Goal: Contribute content

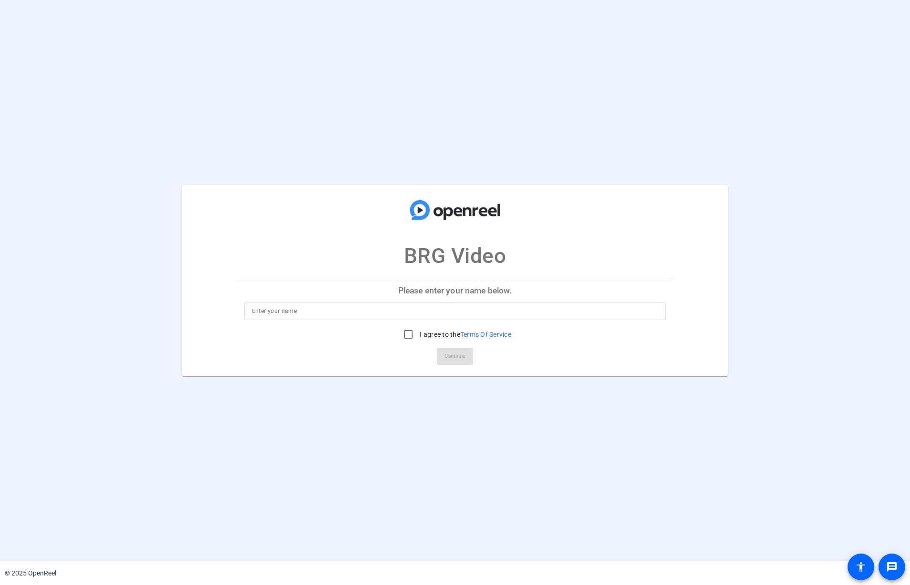
click at [476, 301] on p "Please enter your name below." at bounding box center [455, 290] width 437 height 23
click at [478, 303] on div at bounding box center [455, 311] width 406 height 18
click at [476, 314] on input at bounding box center [455, 310] width 406 height 11
type input "[PERSON_NAME]"
click at [410, 333] on input "I agree to the Terms Of Service" at bounding box center [408, 334] width 19 height 19
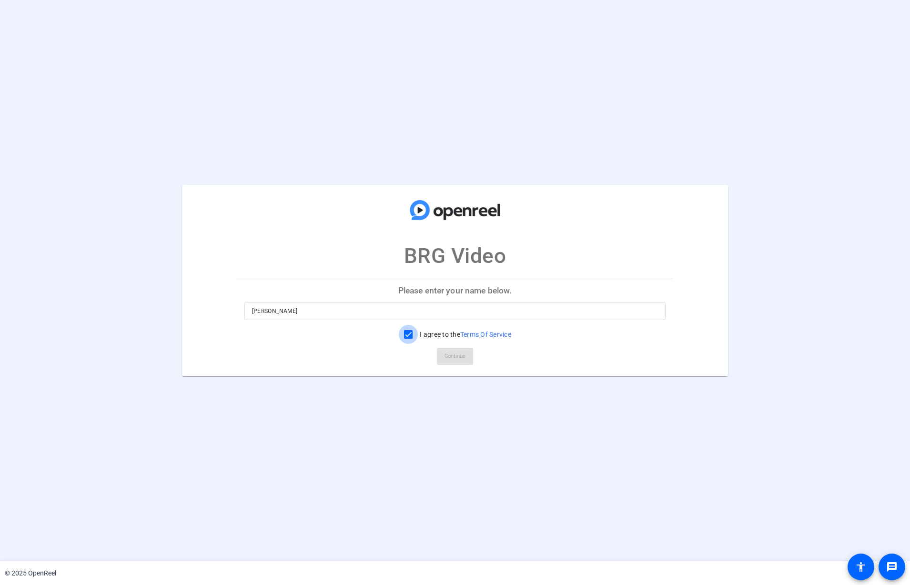
checkbox input "true"
click at [453, 353] on span "Continue" at bounding box center [454, 356] width 21 height 14
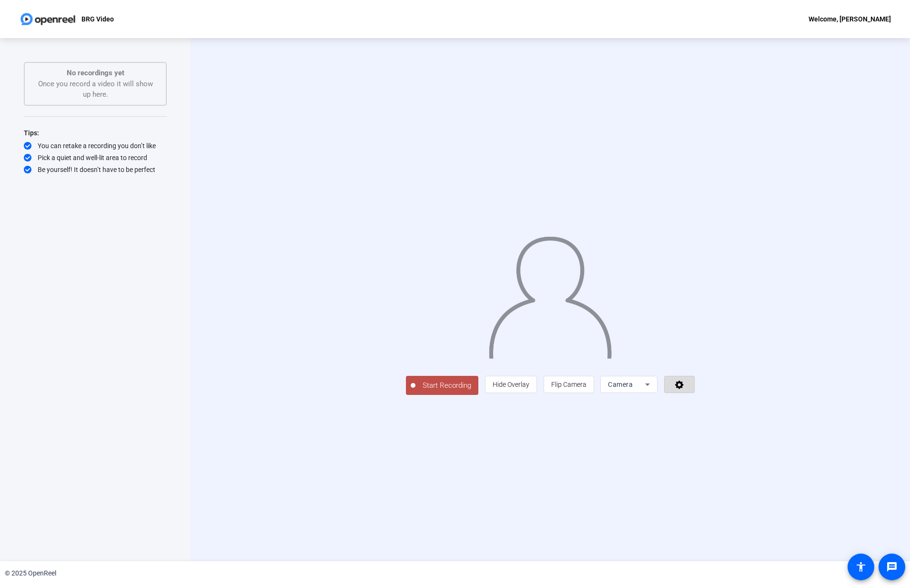
click at [694, 396] on span at bounding box center [679, 384] width 30 height 23
click at [624, 455] on div at bounding box center [455, 292] width 910 height 585
click at [529, 388] on span "Hide Overlay" at bounding box center [510, 385] width 37 height 8
click at [685, 390] on icon at bounding box center [680, 385] width 9 height 9
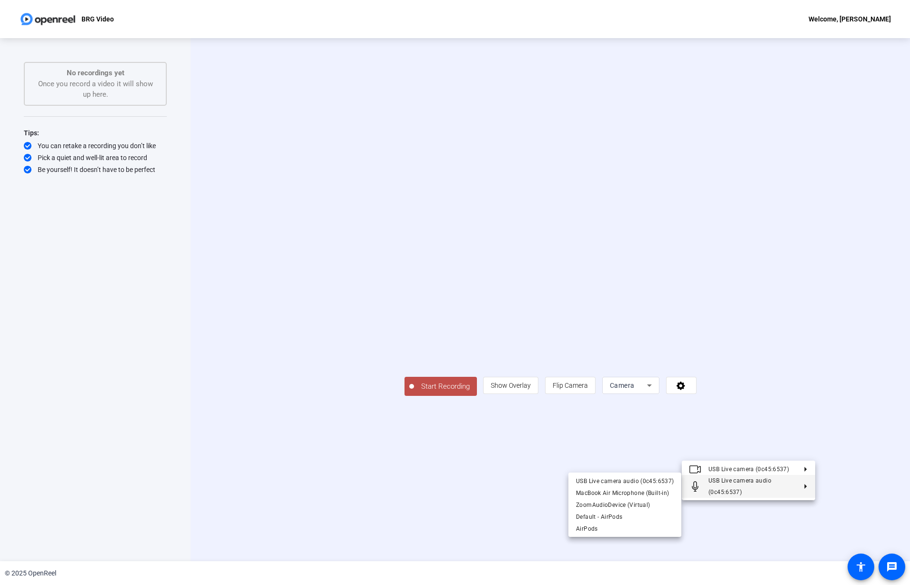
click at [706, 568] on div at bounding box center [455, 292] width 910 height 585
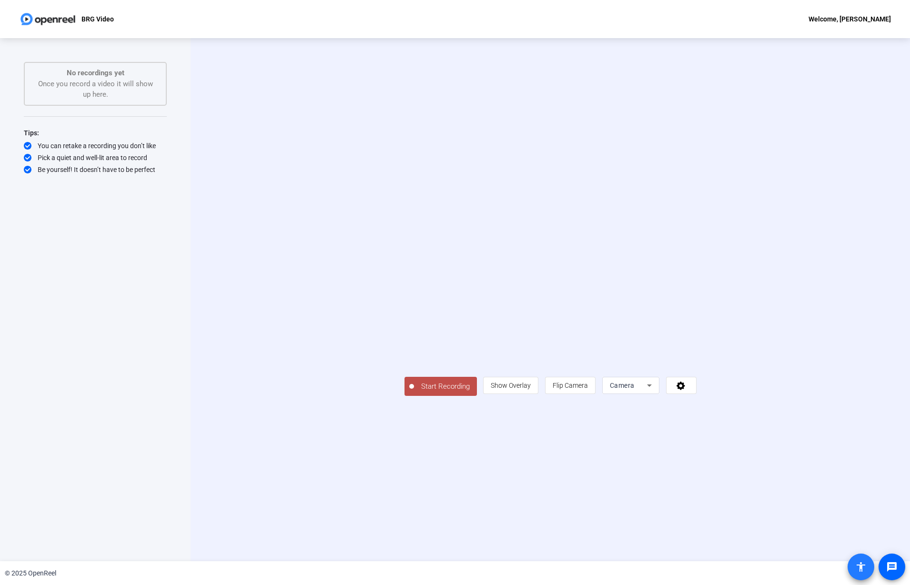
click at [706, 567] on mat-icon "accessibility" at bounding box center [860, 566] width 11 height 11
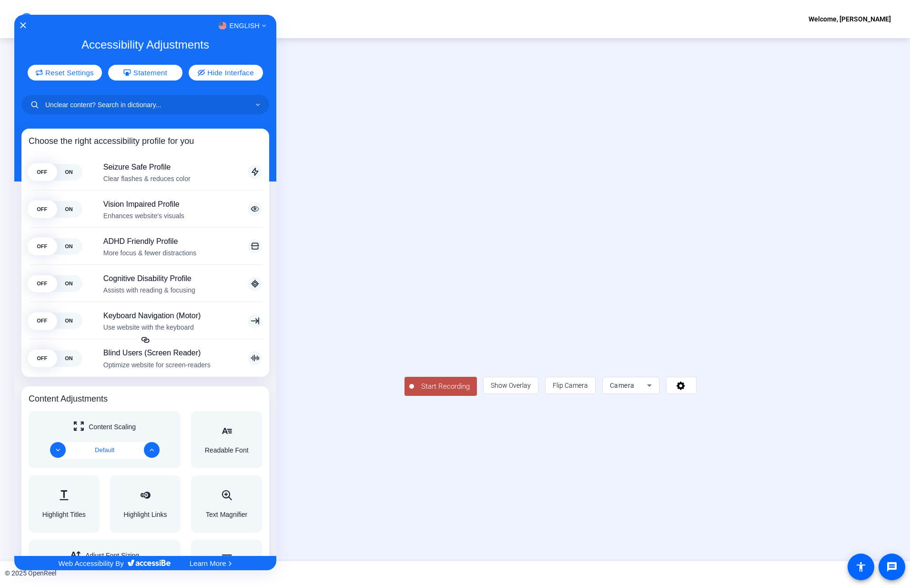
click at [171, 101] on input "Unclear content? Search in dictionary..." at bounding box center [145, 105] width 248 height 20
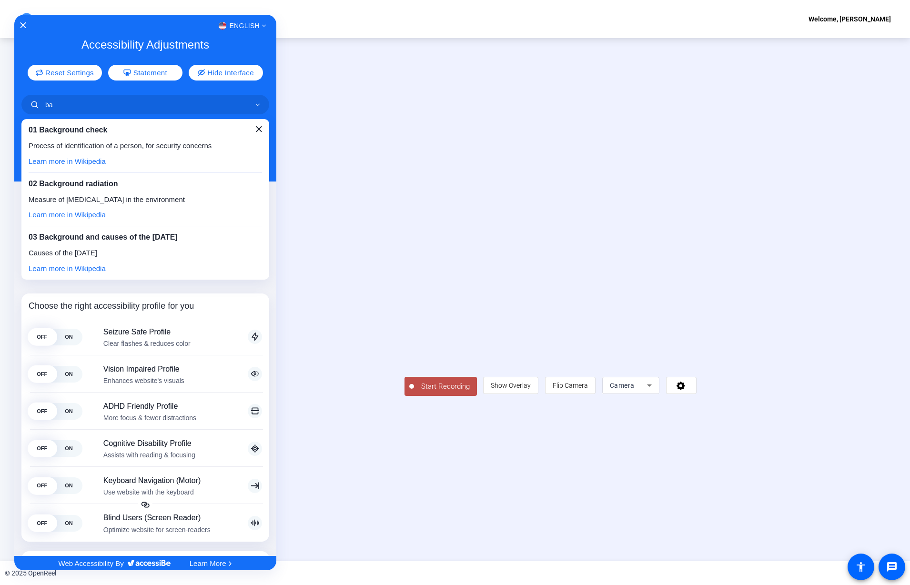
type input "b"
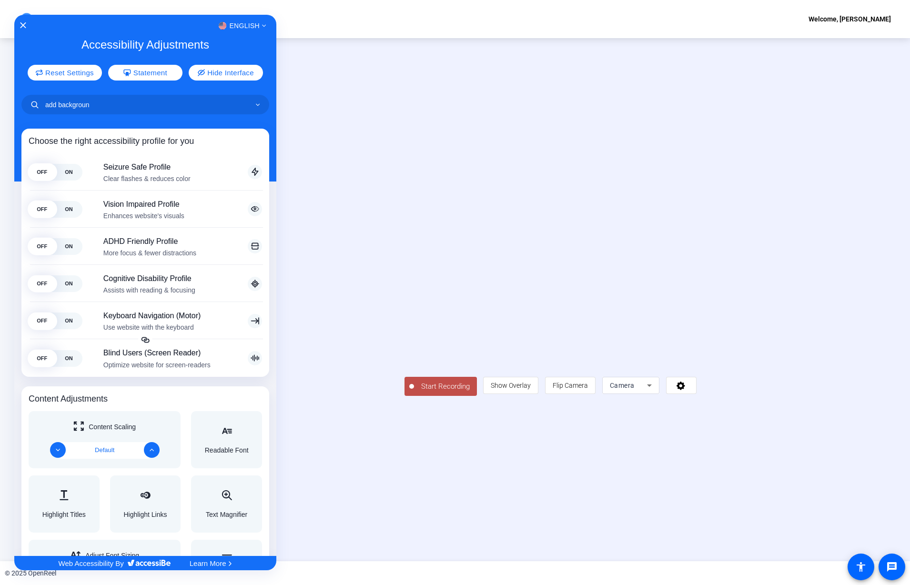
type input "add backgroun"
click at [705, 489] on div at bounding box center [455, 292] width 910 height 585
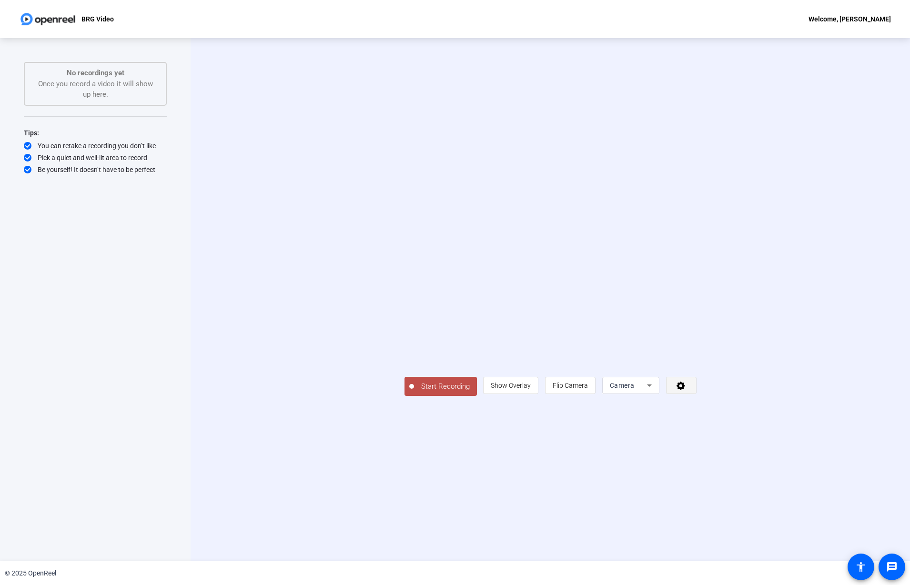
click at [686, 390] on icon at bounding box center [680, 386] width 11 height 10
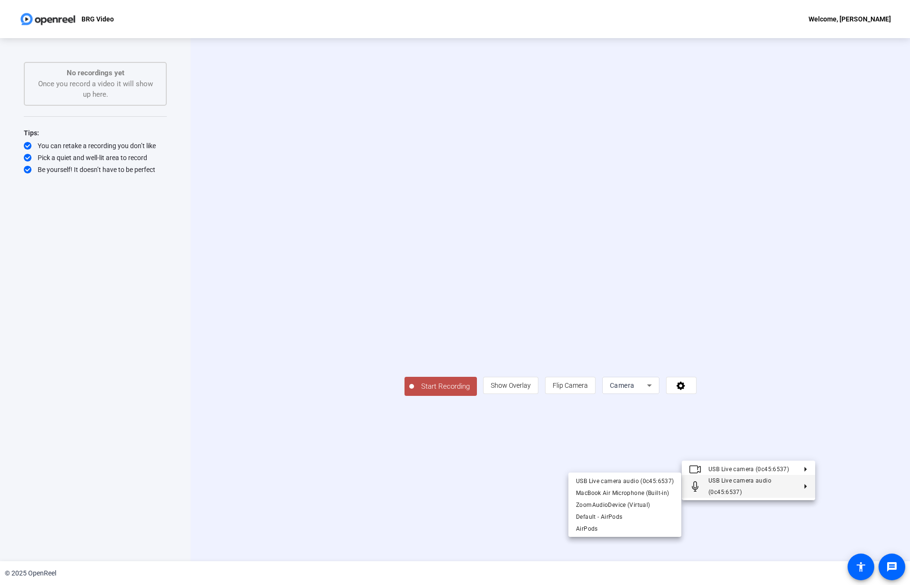
click at [445, 516] on div at bounding box center [455, 292] width 910 height 585
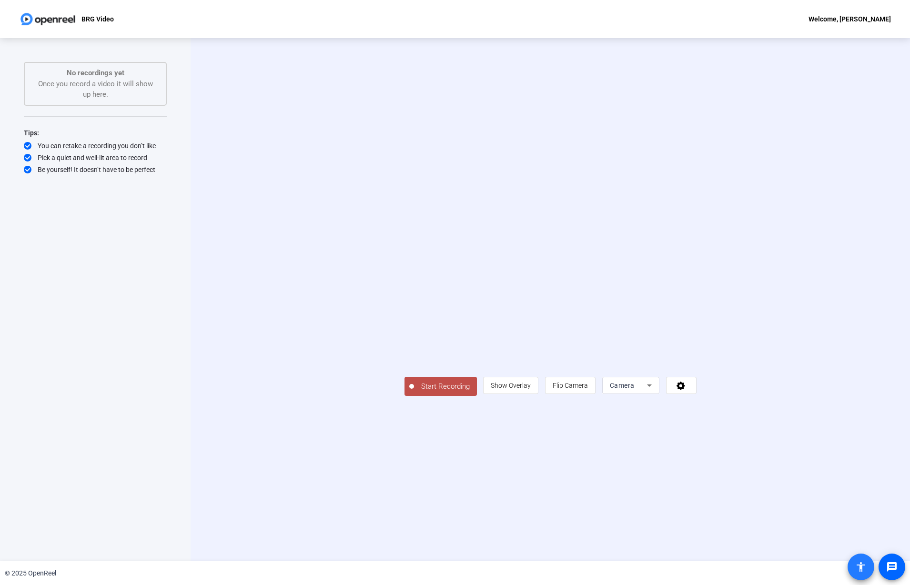
click at [706, 566] on mat-icon "accessibility" at bounding box center [860, 566] width 11 height 11
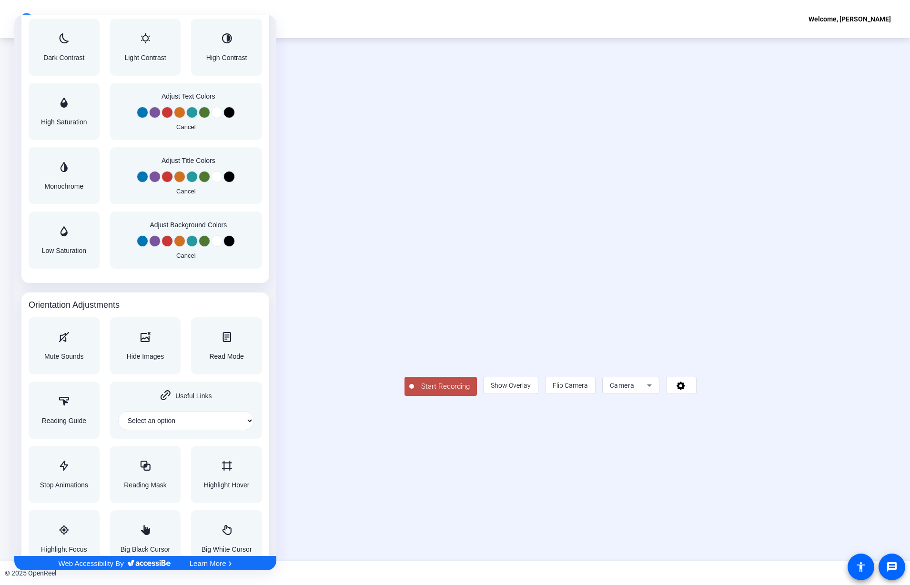
scroll to position [781, 0]
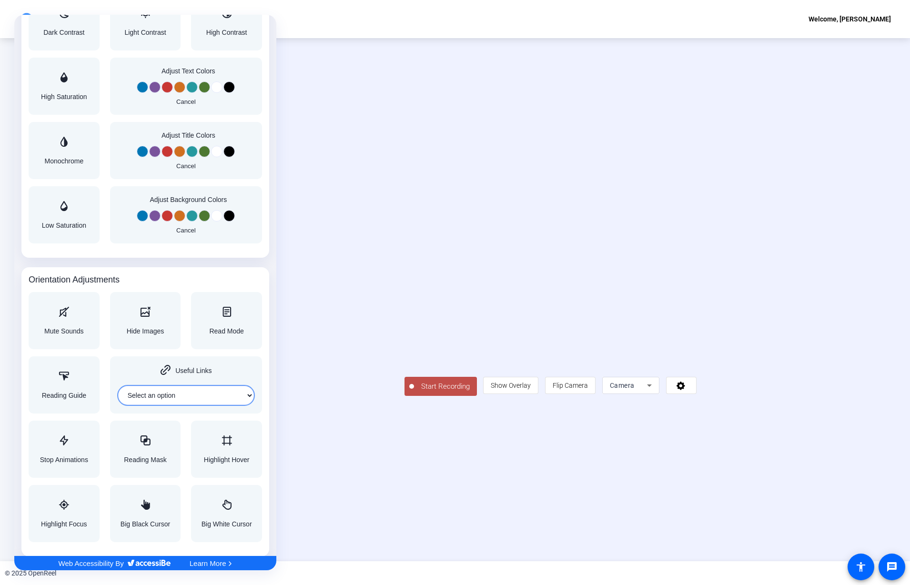
click at [238, 400] on select "Select an option" at bounding box center [186, 395] width 136 height 19
click at [158, 328] on span "Hide Images" at bounding box center [146, 331] width 38 height 7
click at [214, 328] on span "Read Mode" at bounding box center [226, 331] width 34 height 7
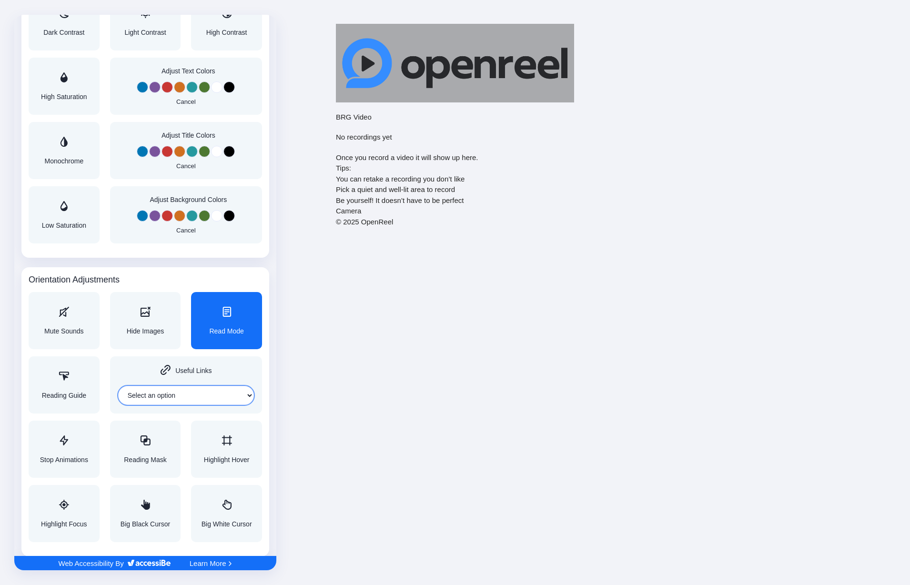
click at [201, 328] on div "Read Mode" at bounding box center [226, 320] width 71 height 57
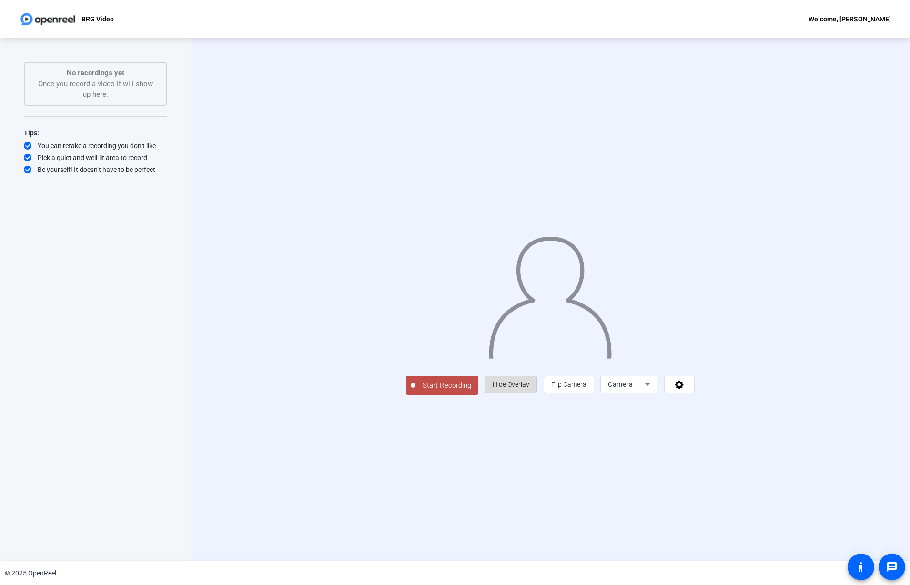
click at [529, 388] on span "Hide Overlay" at bounding box center [510, 385] width 37 height 8
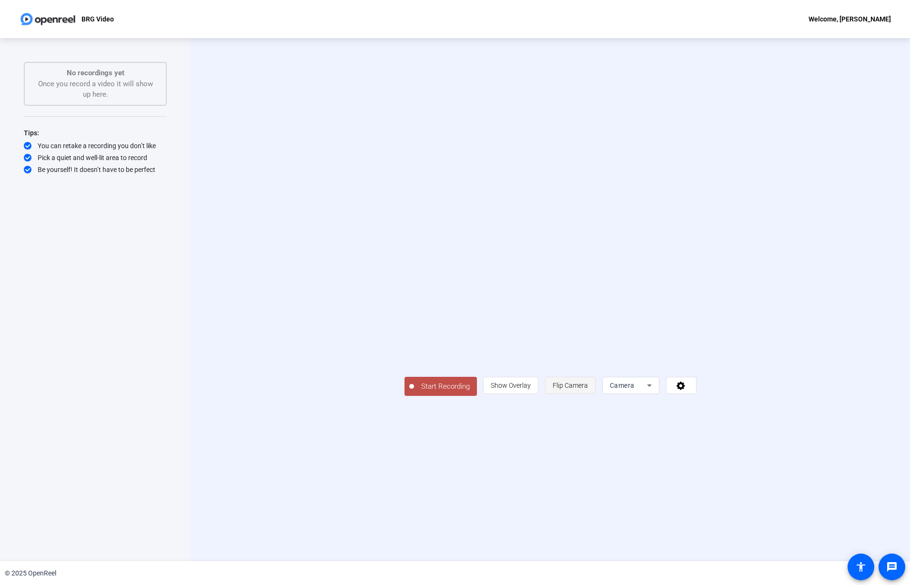
click at [588, 389] on span "Flip Camera" at bounding box center [569, 385] width 35 height 8
click at [696, 394] on button at bounding box center [681, 385] width 30 height 17
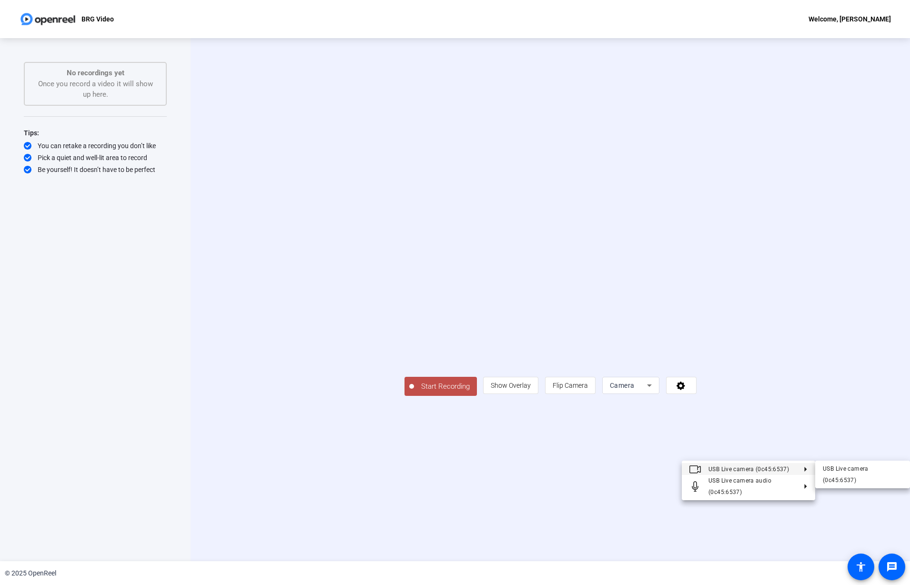
click at [870, 569] on div at bounding box center [455, 292] width 910 height 585
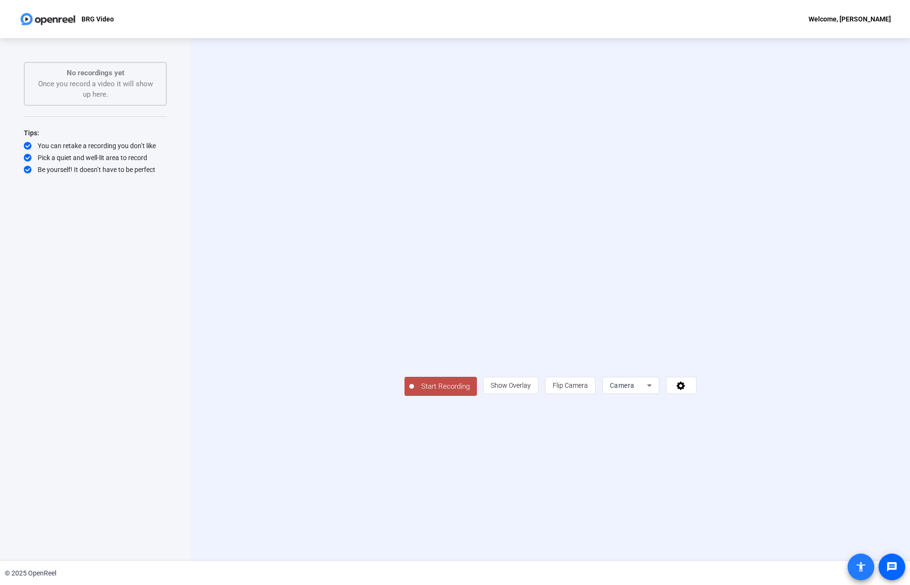
click at [867, 569] on span at bounding box center [860, 566] width 23 height 23
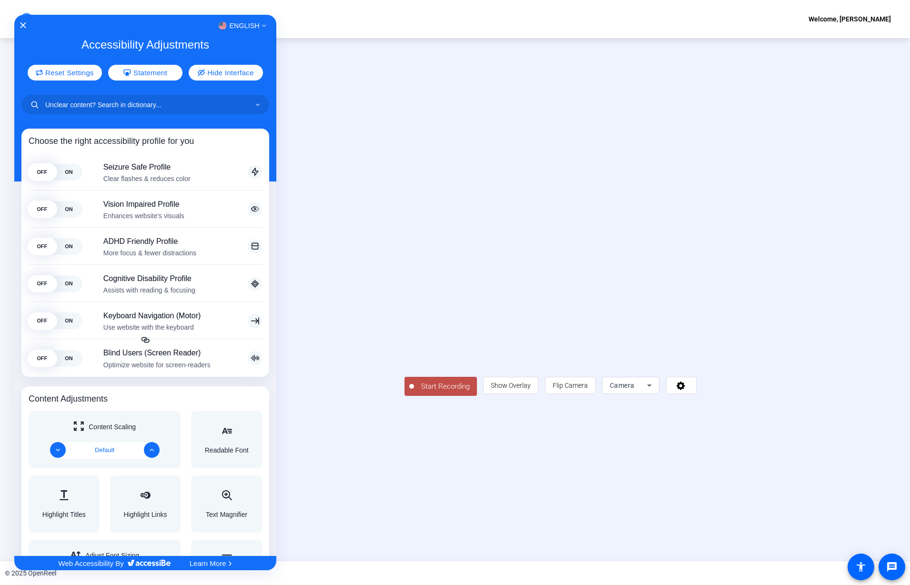
click at [862, 569] on div at bounding box center [455, 292] width 910 height 585
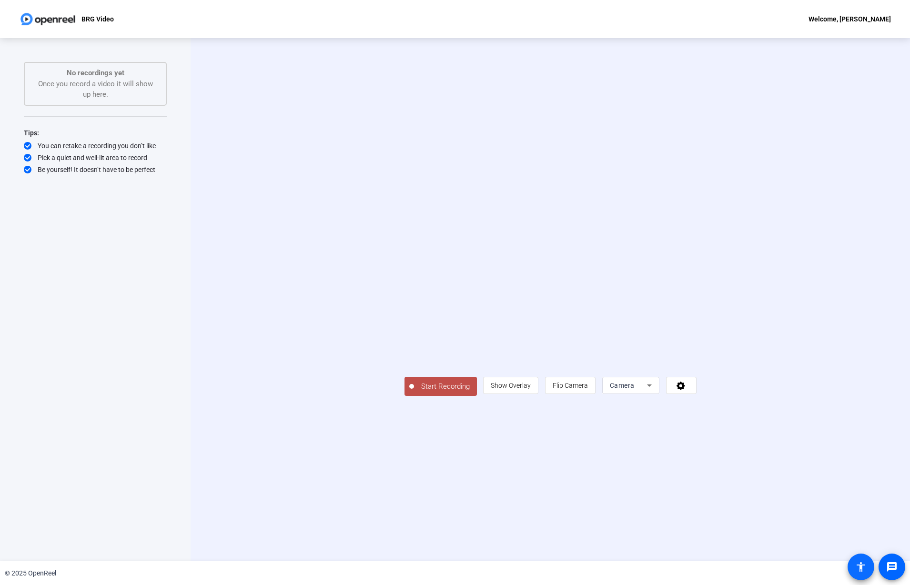
click at [862, 569] on mat-icon "accessibility" at bounding box center [860, 566] width 11 height 11
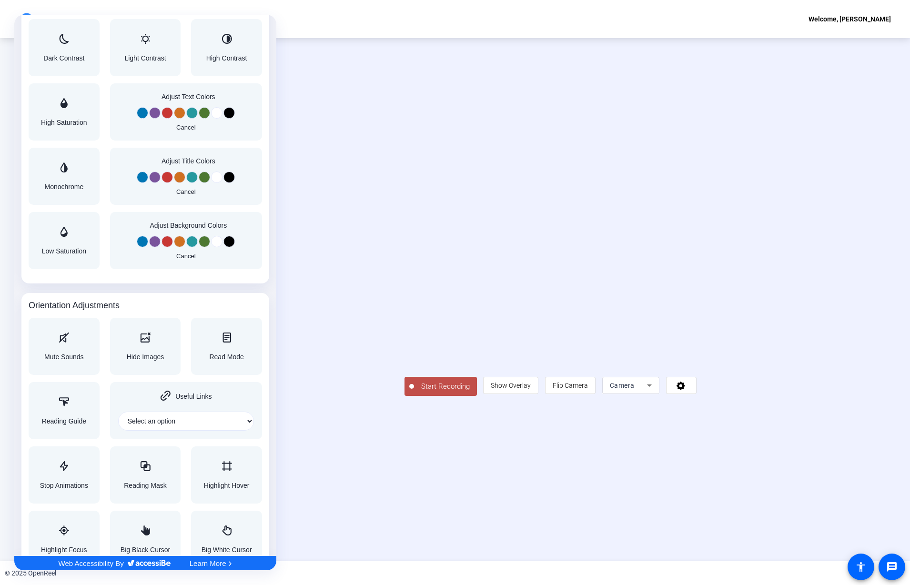
scroll to position [781, 0]
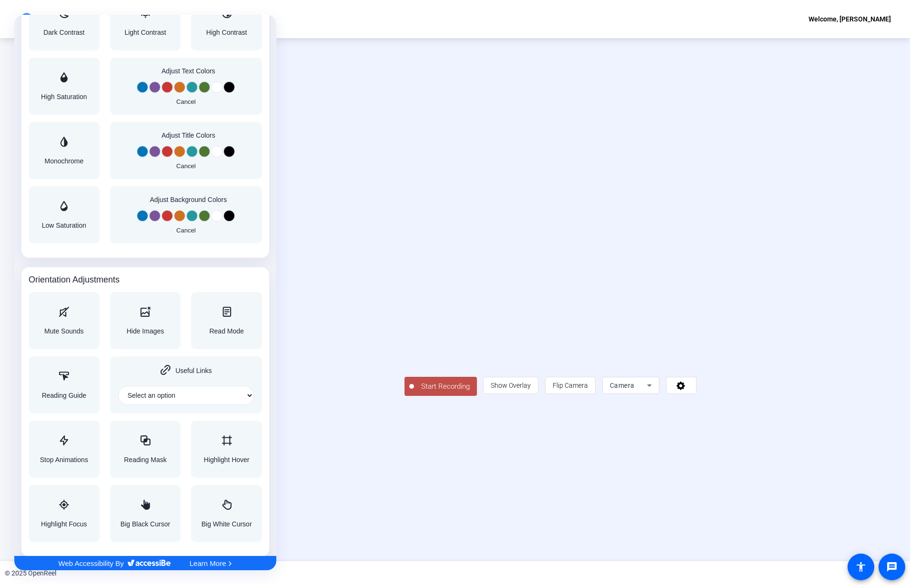
click at [191, 372] on span "Useful Links" at bounding box center [193, 370] width 36 height 7
click at [211, 394] on select "Select an option" at bounding box center [186, 395] width 136 height 19
select select "content"
click at [118, 386] on select "Select an option Home Header Footer Main content" at bounding box center [186, 395] width 136 height 19
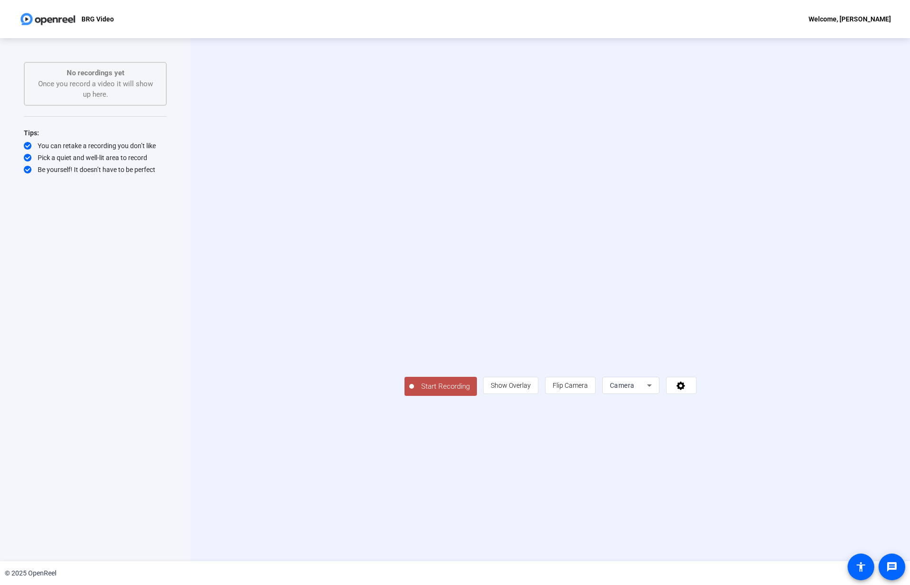
scroll to position [0, 0]
click at [866, 566] on span at bounding box center [860, 566] width 23 height 23
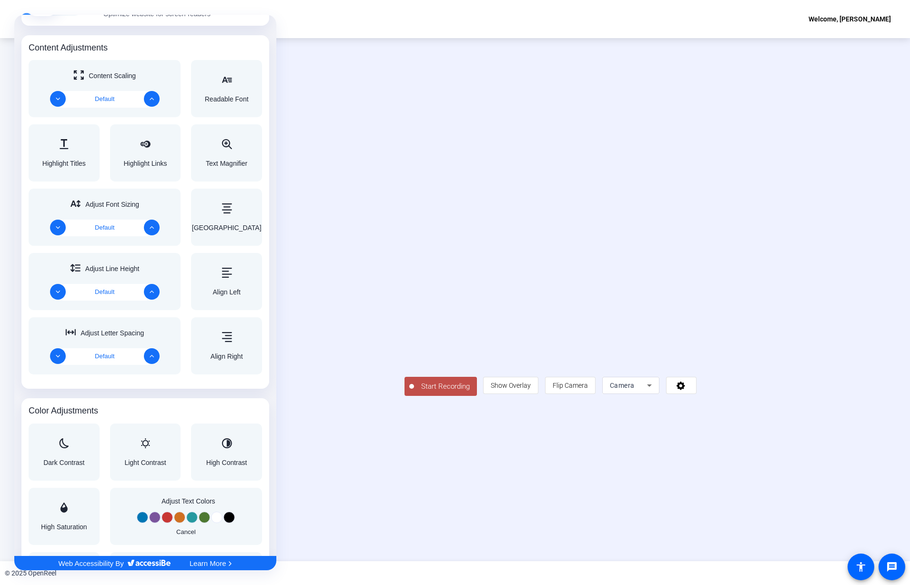
scroll to position [353, 0]
